Goal: Transaction & Acquisition: Obtain resource

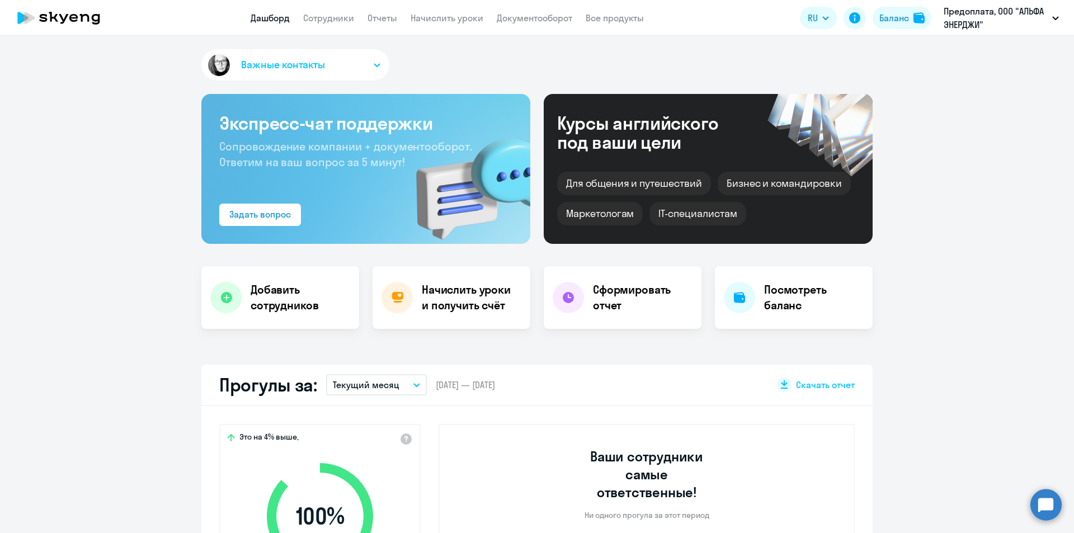
select select "30"
click at [332, 22] on link "Сотрудники" at bounding box center [328, 17] width 51 height 11
select select "30"
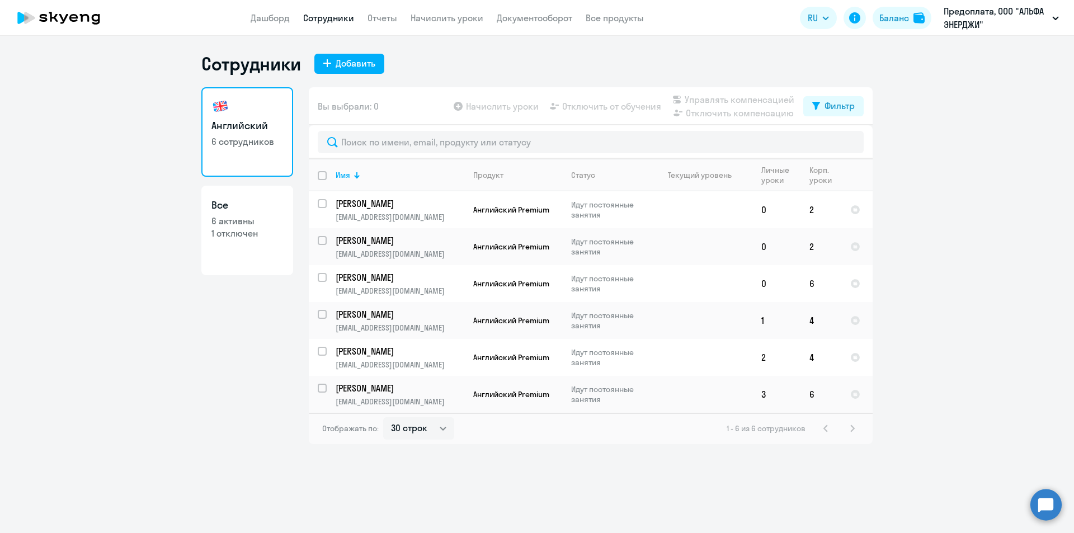
drag, startPoint x: 665, startPoint y: 489, endPoint x: 660, endPoint y: 484, distance: 7.9
click at [663, 487] on div "Сотрудники Добавить Английский 6 сотрудников Все 6 активны 1 отключен Вы выбрал…" at bounding box center [537, 284] width 1074 height 497
click at [895, 12] on div "Баланс" at bounding box center [894, 17] width 30 height 13
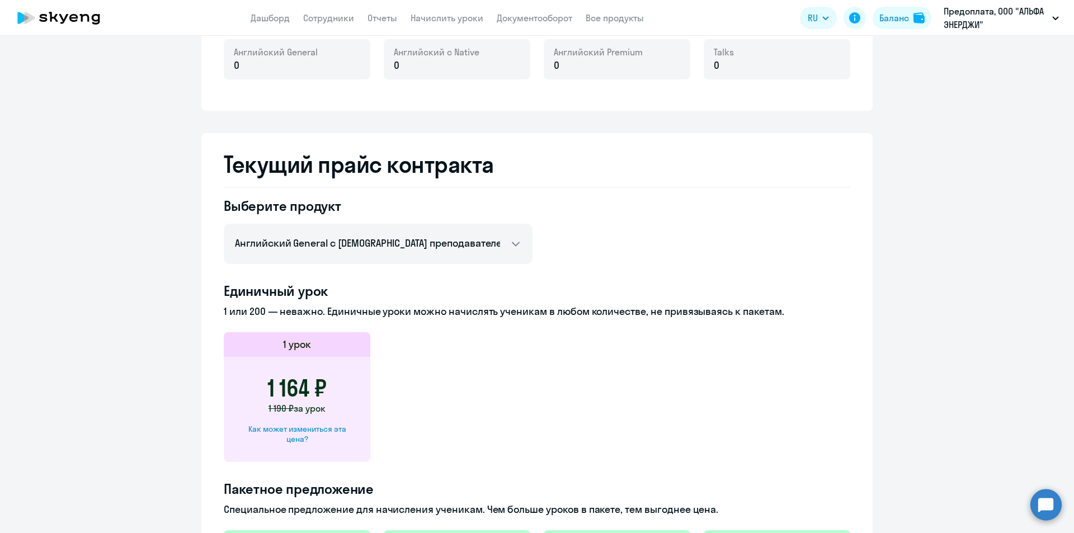
scroll to position [336, 0]
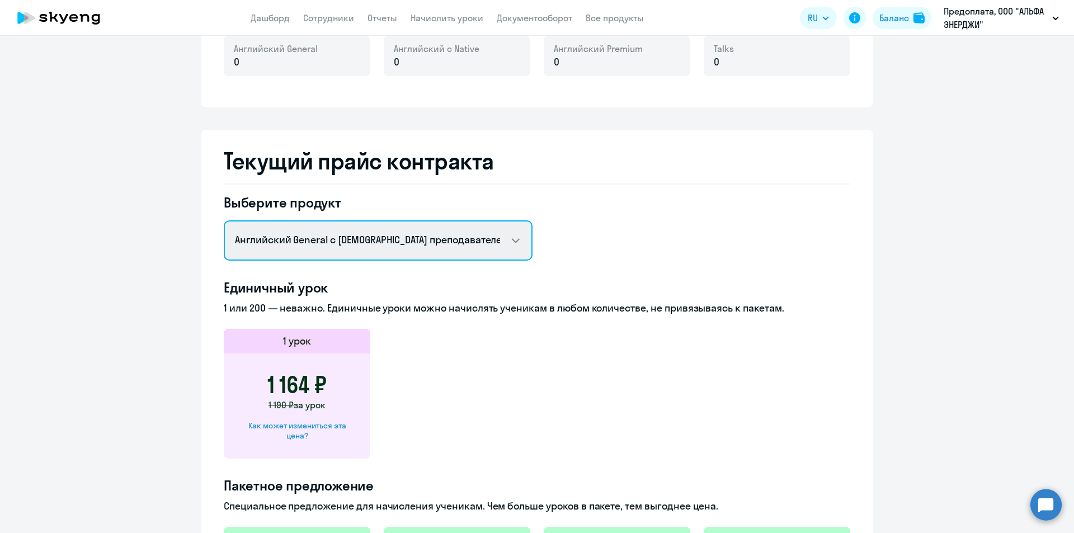
click at [461, 248] on select "Английский General с русскоговорящим преподавателем Английский General с [DEMOG…" at bounding box center [378, 240] width 309 height 40
select select "english_adult_not_native_speaker_premium"
click at [224, 220] on select "Английский General с русскоговорящим преподавателем Английский General с [DEMOG…" at bounding box center [378, 240] width 309 height 40
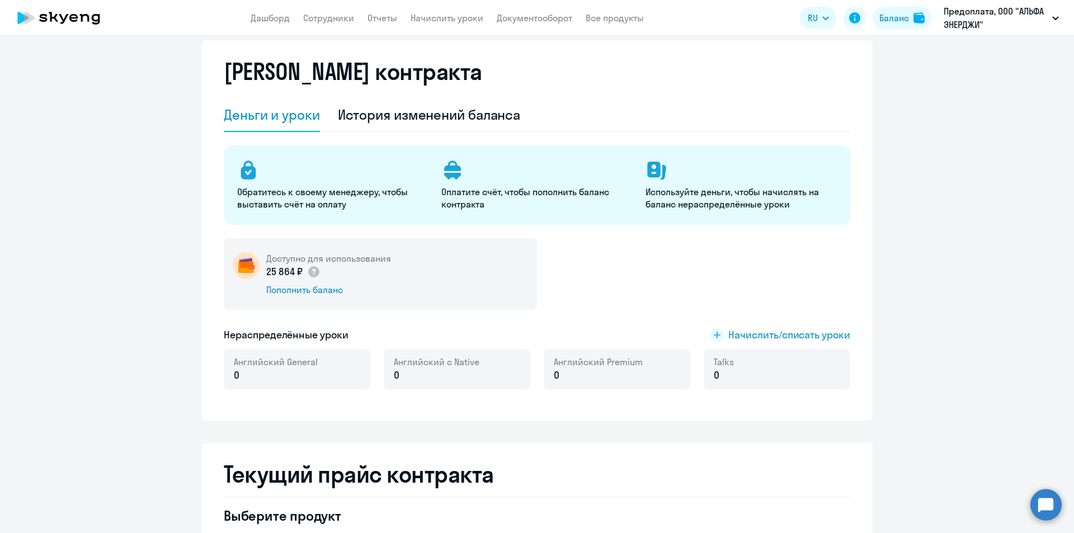
scroll to position [0, 0]
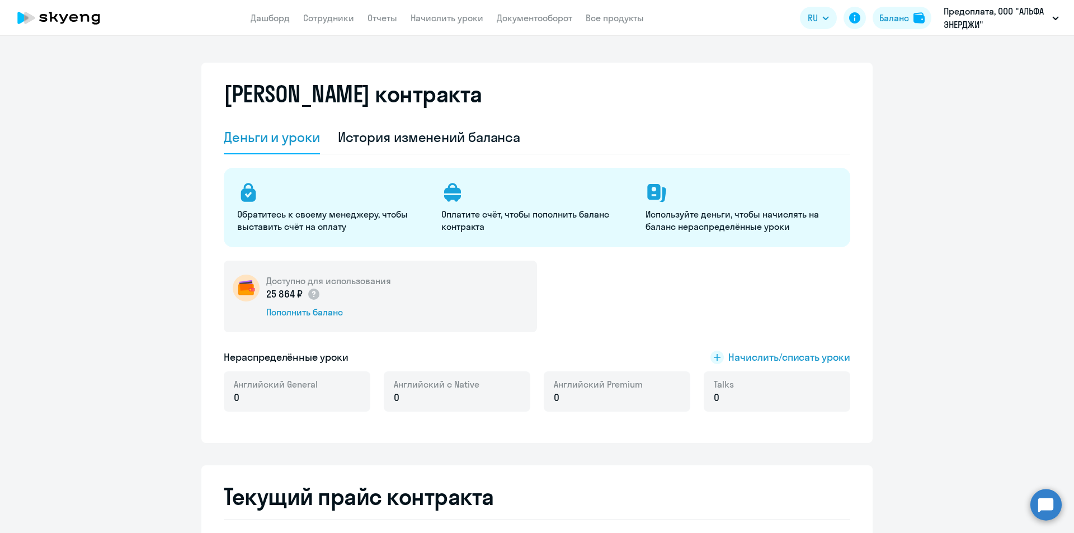
click at [749, 304] on div "Доступно для использования 25 864 ₽ Пополнить баланс" at bounding box center [537, 297] width 626 height 72
click at [272, 13] on link "Дашборд" at bounding box center [270, 17] width 39 height 11
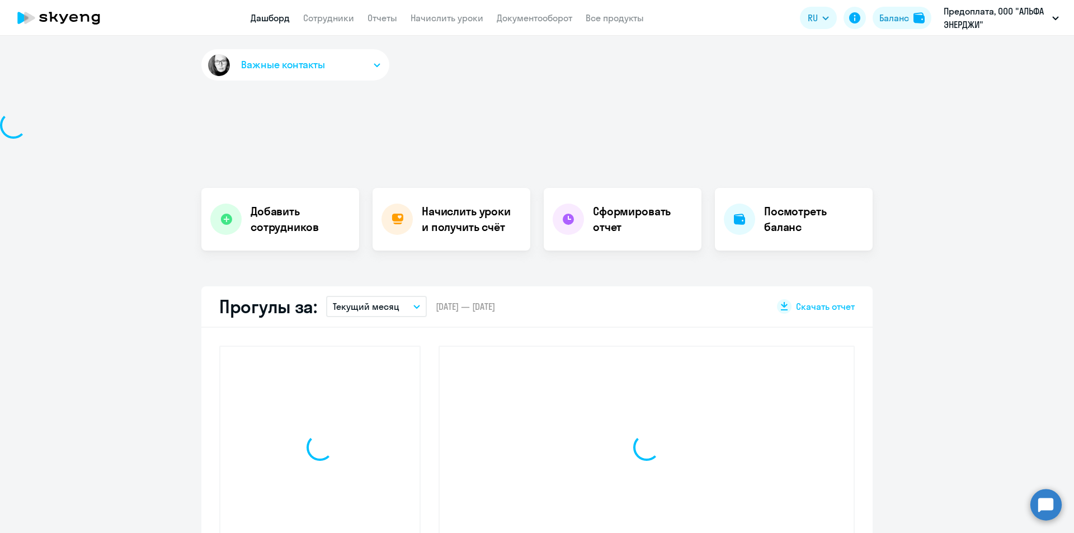
select select "30"
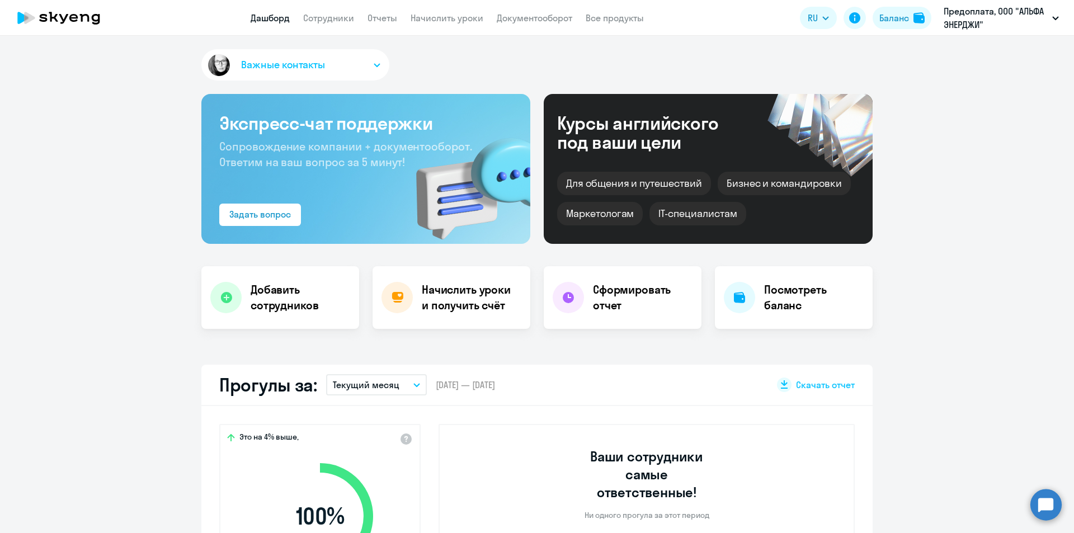
click at [791, 302] on h4 "Посмотреть баланс" at bounding box center [814, 297] width 100 height 31
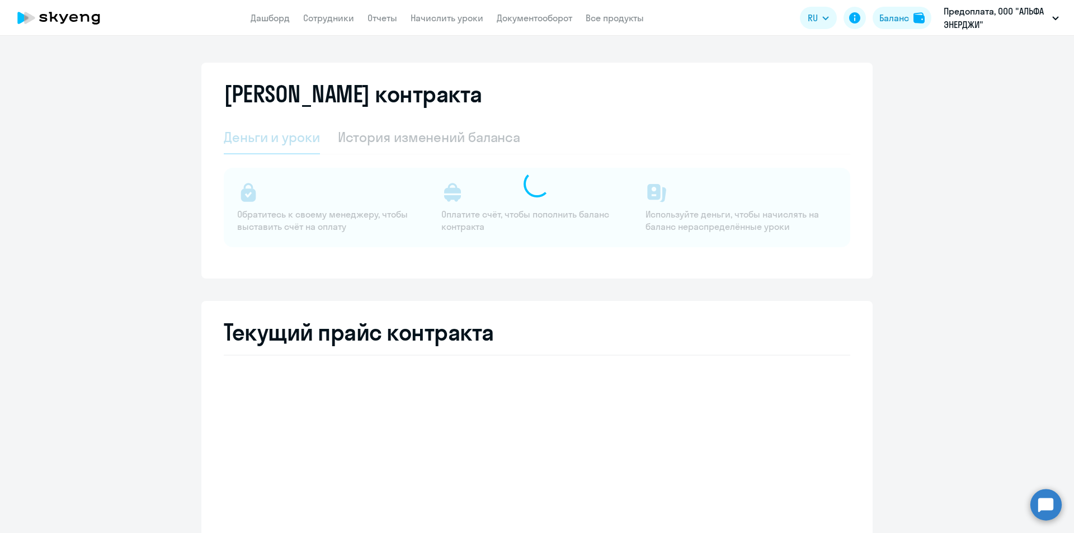
select select "english_adult_not_native_speaker"
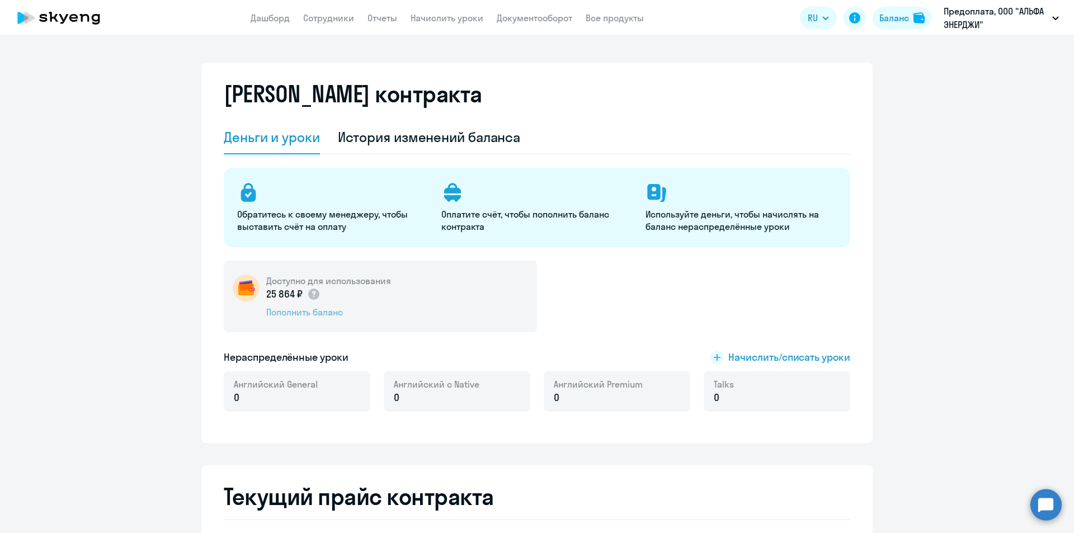
click at [295, 314] on div "Пополнить баланс" at bounding box center [328, 312] width 125 height 12
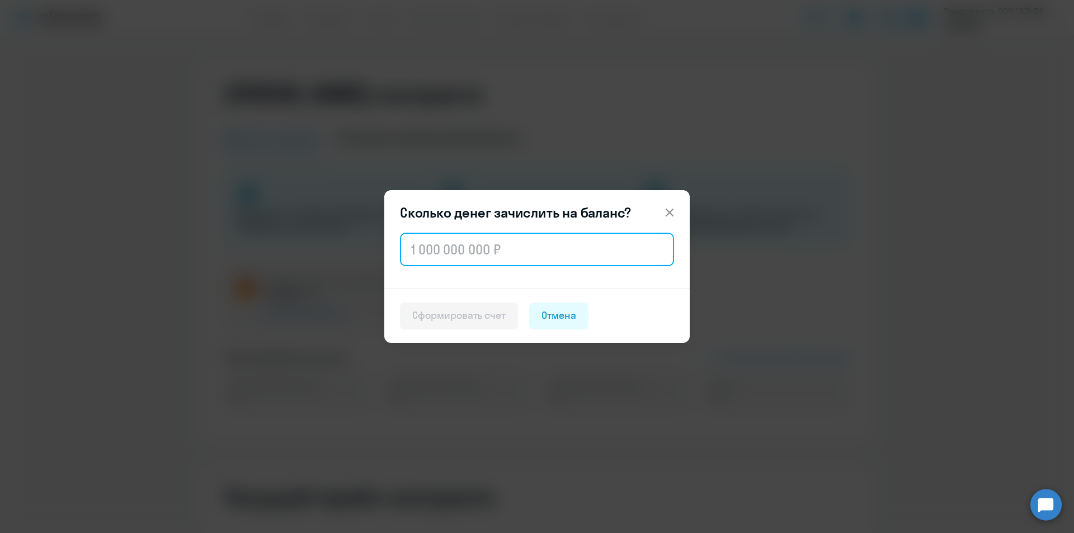
click at [449, 254] on input "text" at bounding box center [537, 250] width 274 height 34
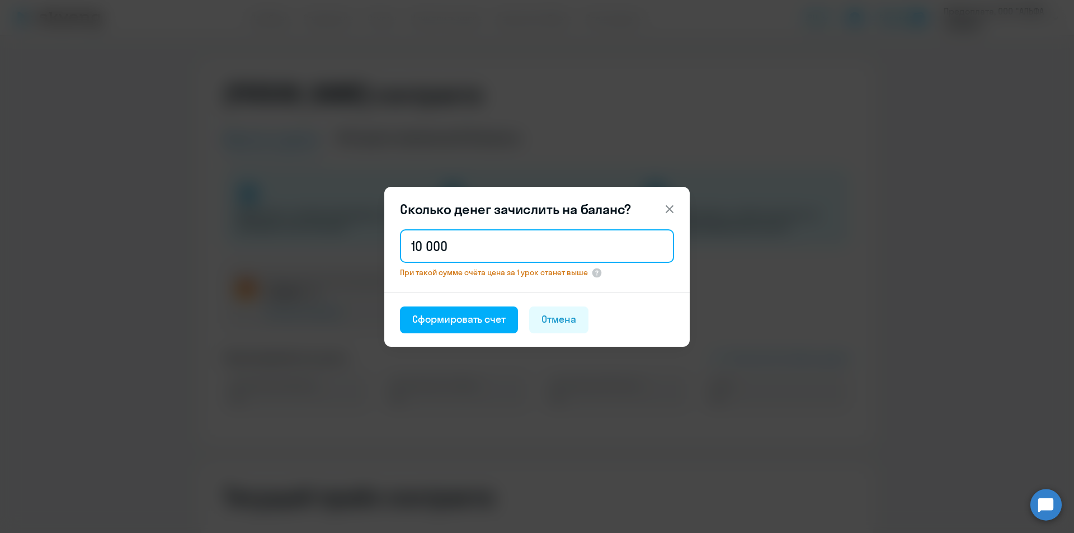
click at [470, 251] on input "10 000" at bounding box center [537, 246] width 274 height 34
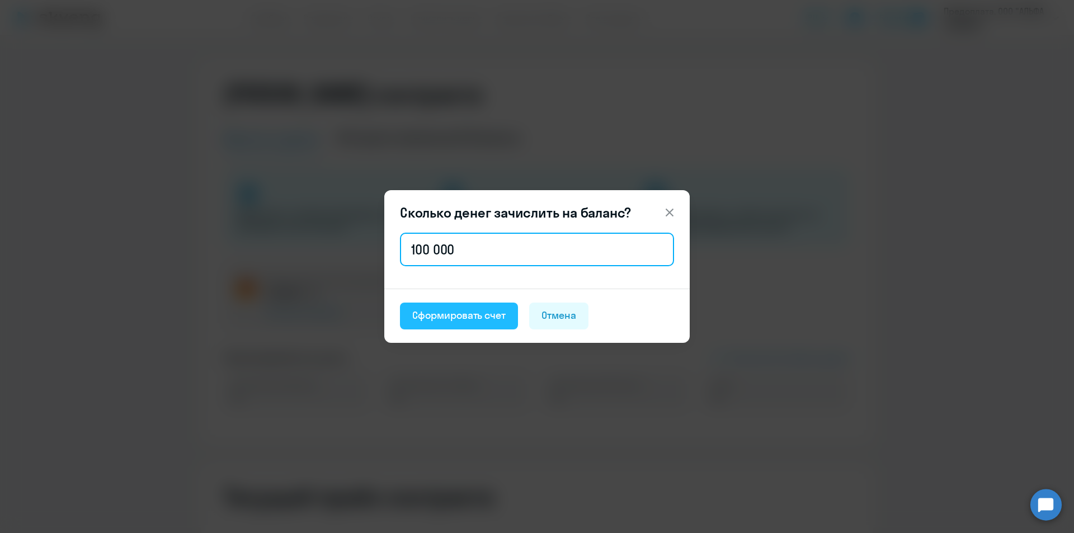
type input "100 000"
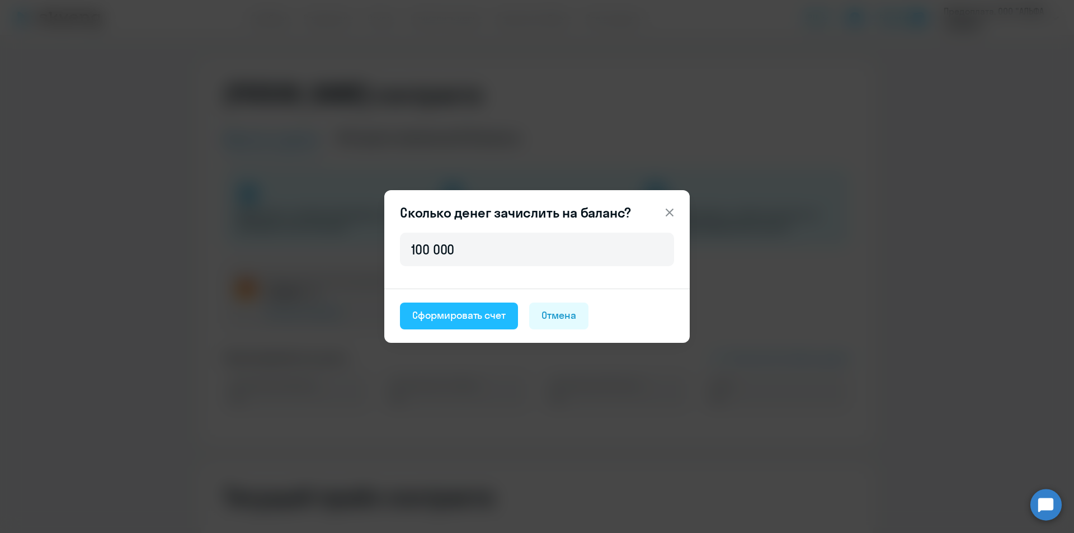
click at [484, 314] on div "Сформировать счет" at bounding box center [458, 315] width 93 height 15
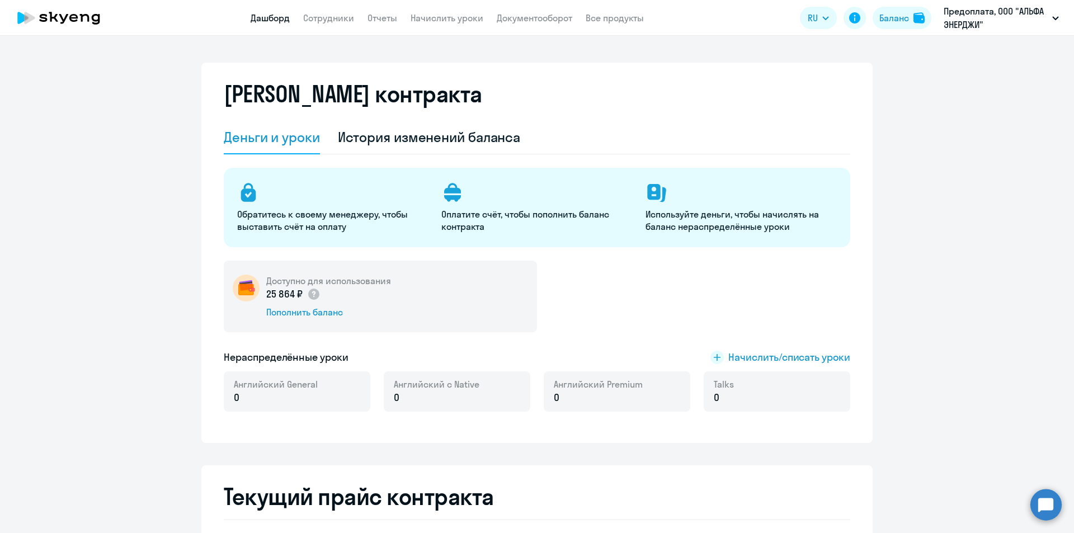
click at [259, 17] on link "Дашборд" at bounding box center [270, 17] width 39 height 11
select select "30"
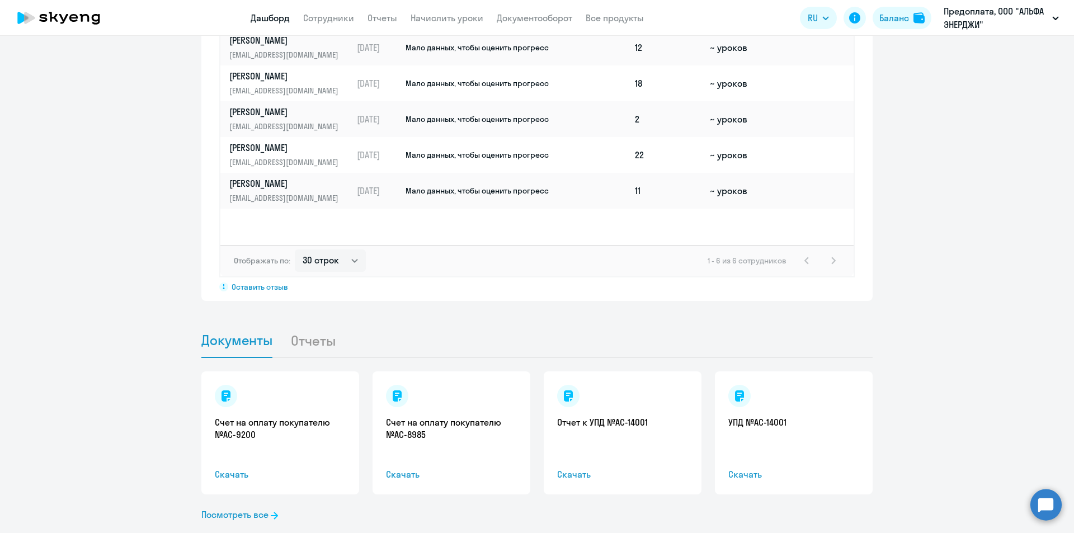
scroll to position [906, 0]
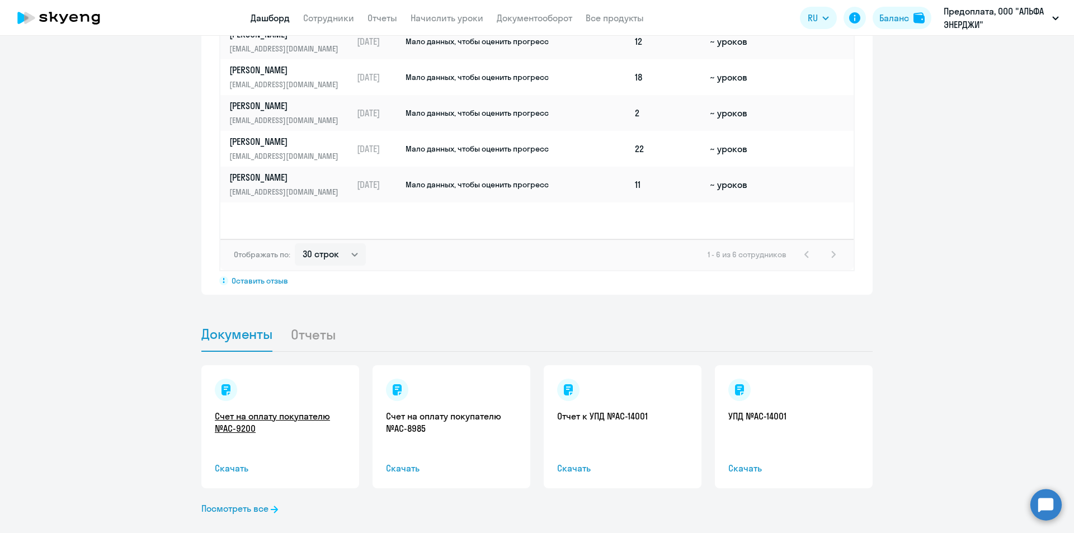
click at [228, 410] on link "Счет на оплату покупателю №AC-9200" at bounding box center [280, 422] width 131 height 25
click at [225, 502] on link "Посмотреть все" at bounding box center [239, 508] width 77 height 13
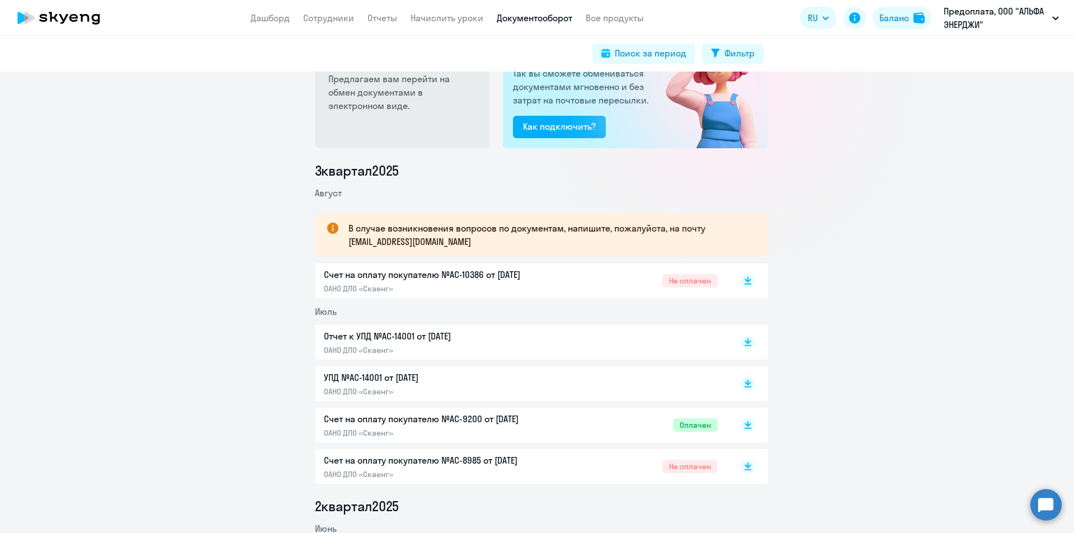
scroll to position [168, 0]
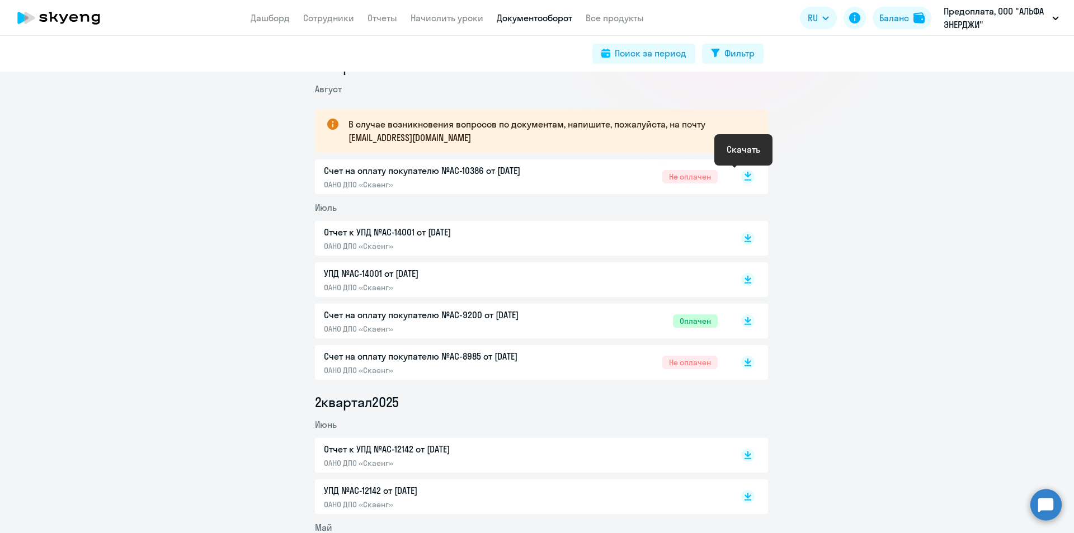
click at [744, 175] on icon at bounding box center [747, 175] width 7 height 6
drag, startPoint x: 899, startPoint y: 207, endPoint x: 824, endPoint y: 146, distance: 96.6
click at [895, 200] on div "3 квартал [DATE] В случае возникновения вопросов по документам, напишите, пожал…" at bounding box center [540, 358] width 1065 height 601
